Goal: Information Seeking & Learning: Learn about a topic

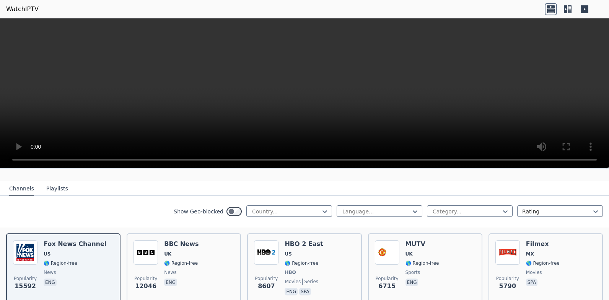
scroll to position [77, 0]
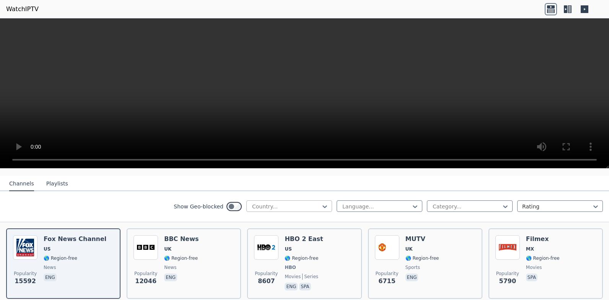
click at [264, 203] on div at bounding box center [286, 206] width 70 height 8
click at [131, 206] on div "Show Geo-blocked Country... Language... Category... Rating" at bounding box center [304, 206] width 609 height 31
click at [264, 202] on div at bounding box center [286, 206] width 70 height 8
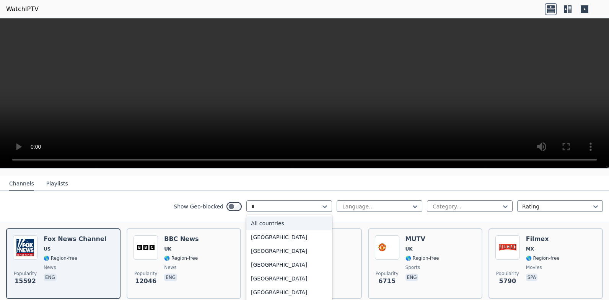
type input "*"
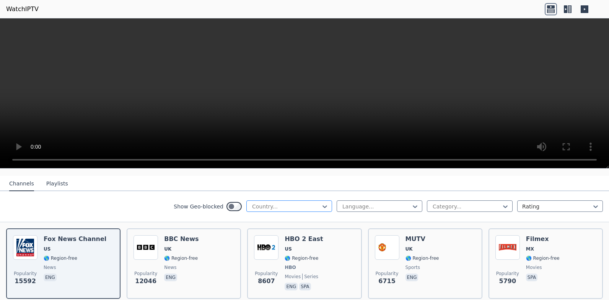
click at [271, 202] on div at bounding box center [286, 206] width 70 height 8
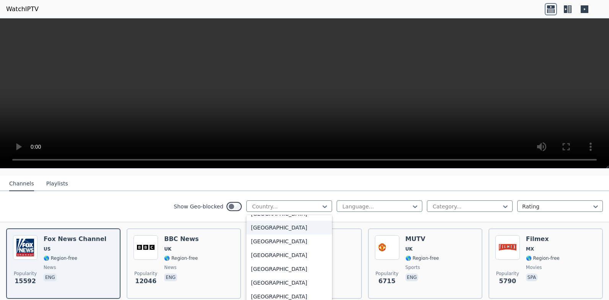
scroll to position [2683, 0]
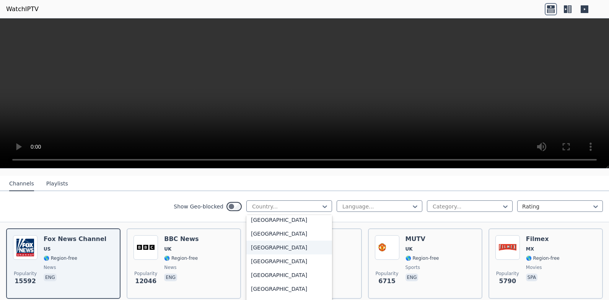
click at [271, 240] on div "[GEOGRAPHIC_DATA]" at bounding box center [289, 247] width 86 height 14
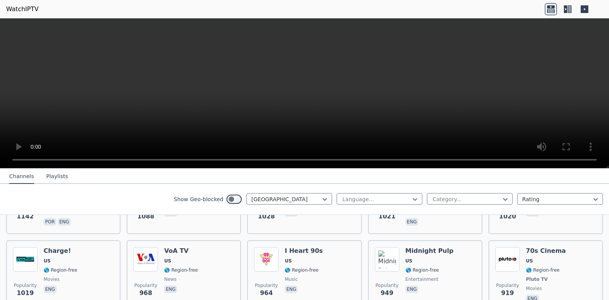
scroll to position [459, 0]
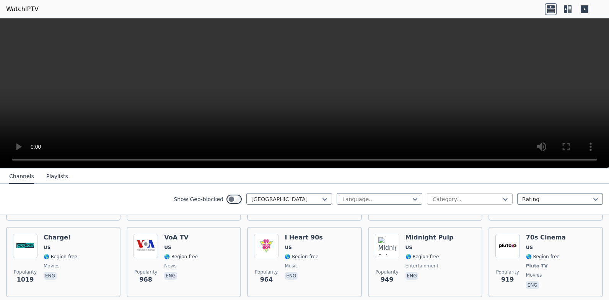
click at [473, 200] on div at bounding box center [467, 199] width 70 height 8
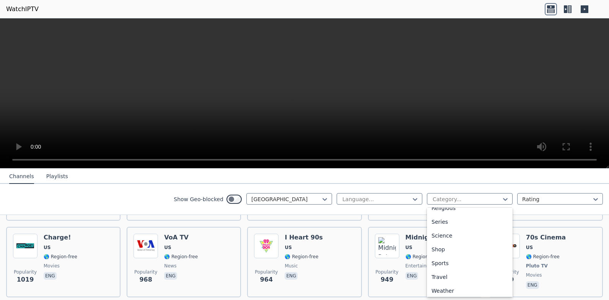
scroll to position [285, 0]
click at [431, 259] on div "Sports" at bounding box center [470, 261] width 86 height 14
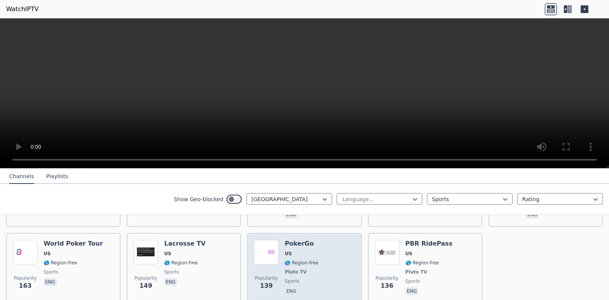
scroll to position [366, 0]
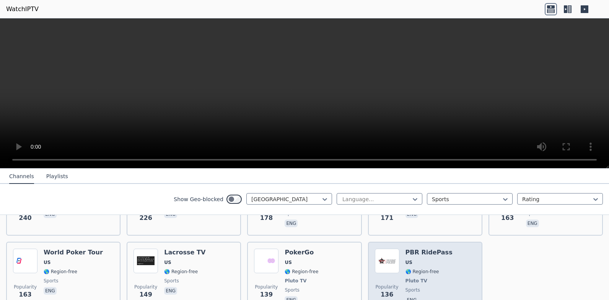
click at [432, 268] on span "🌎 Region-free" at bounding box center [429, 271] width 47 height 6
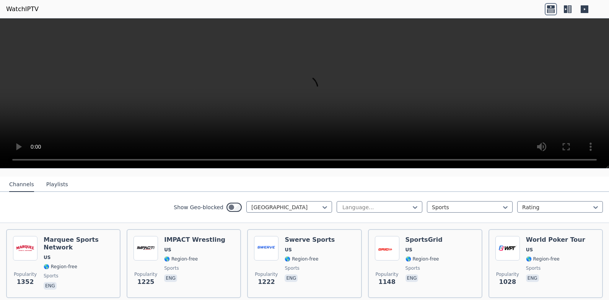
scroll to position [77, 0]
click at [437, 202] on div at bounding box center [467, 206] width 70 height 8
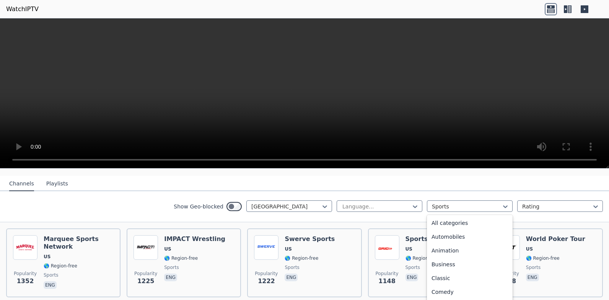
scroll to position [0, 0]
click at [443, 216] on div "All categories" at bounding box center [470, 223] width 86 height 14
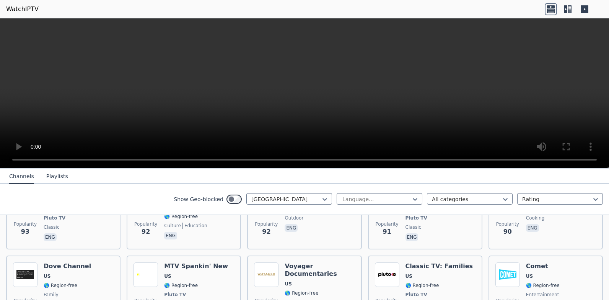
scroll to position [3688, 0]
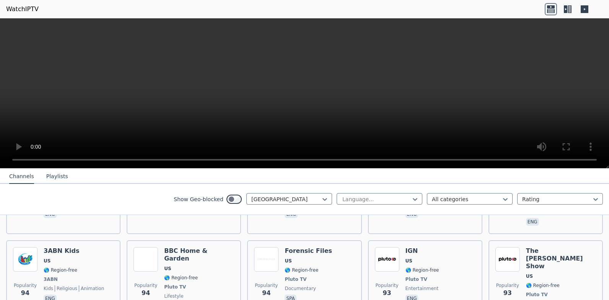
click at [47, 177] on button "Playlists" at bounding box center [57, 176] width 22 height 15
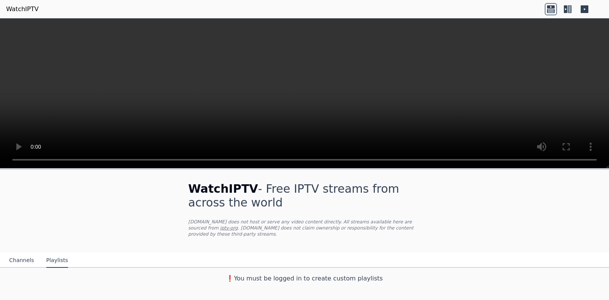
click at [23, 253] on button "Channels" at bounding box center [21, 260] width 25 height 15
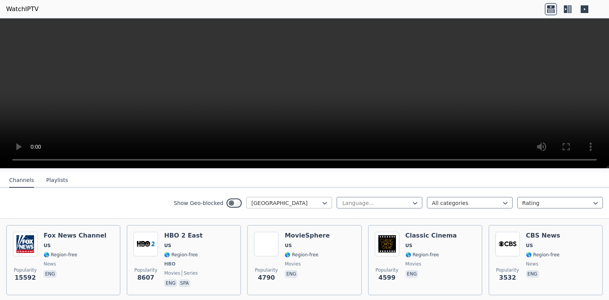
scroll to position [77, 0]
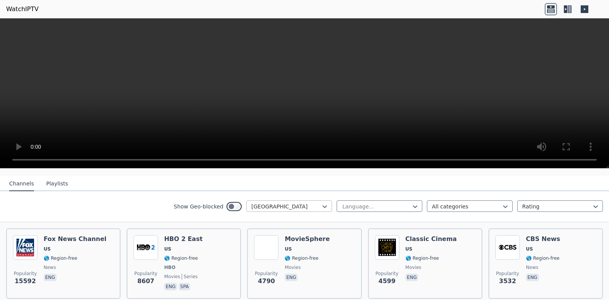
click at [281, 202] on div at bounding box center [286, 206] width 70 height 8
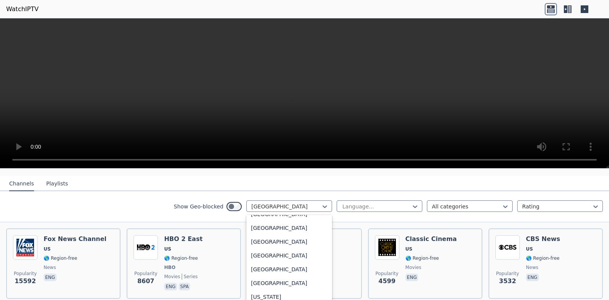
scroll to position [852, 0]
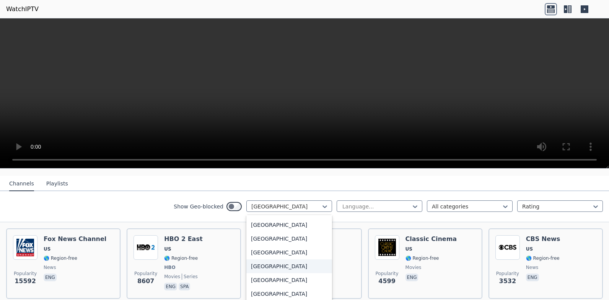
click at [270, 267] on div "[GEOGRAPHIC_DATA]" at bounding box center [289, 266] width 86 height 14
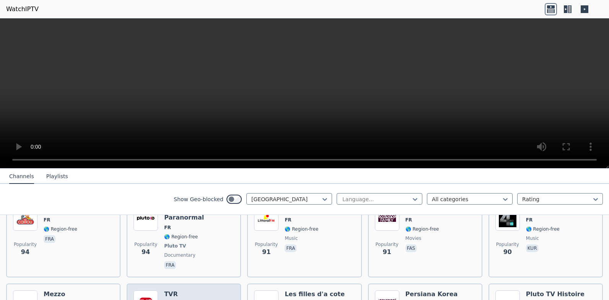
scroll to position [1148, 0]
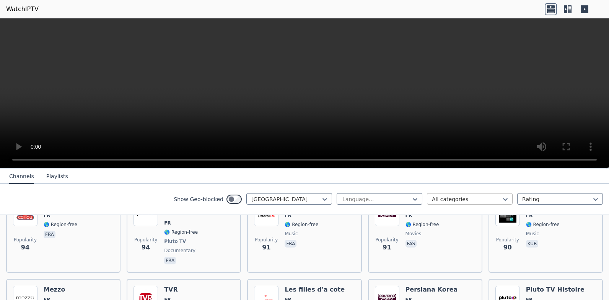
click at [451, 200] on div at bounding box center [467, 199] width 70 height 8
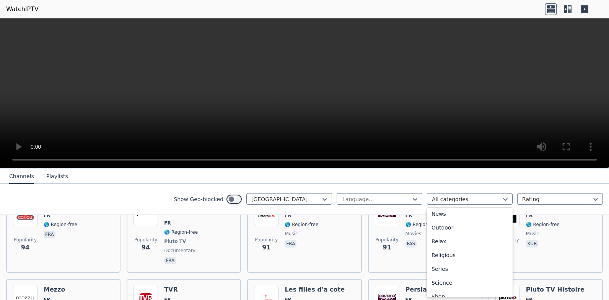
scroll to position [285, 0]
click at [432, 257] on div "Sports" at bounding box center [470, 261] width 86 height 14
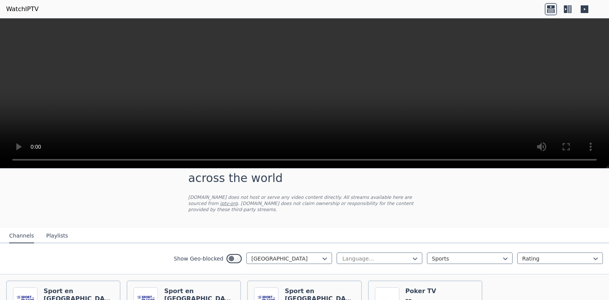
scroll to position [38, 0]
